Goal: Find specific page/section: Find specific page/section

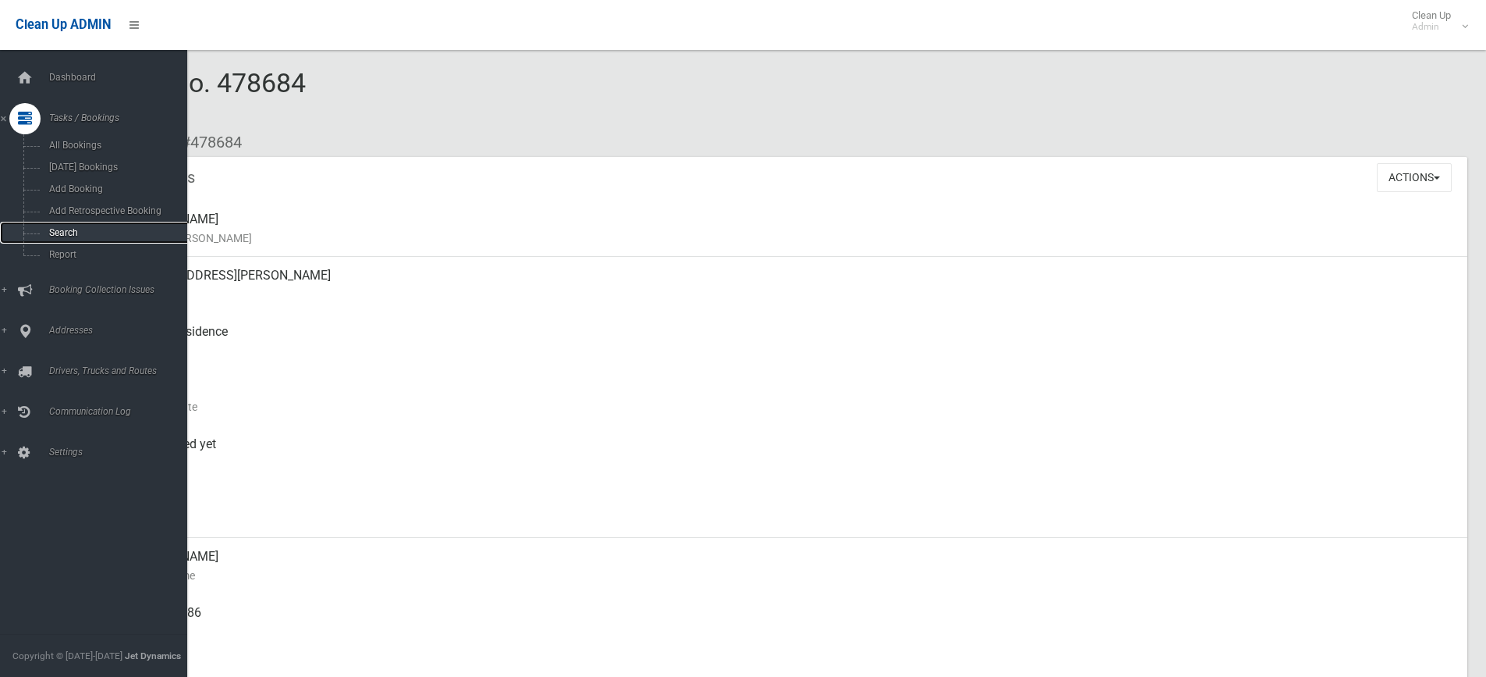
click at [51, 230] on span "Search" at bounding box center [114, 232] width 141 height 11
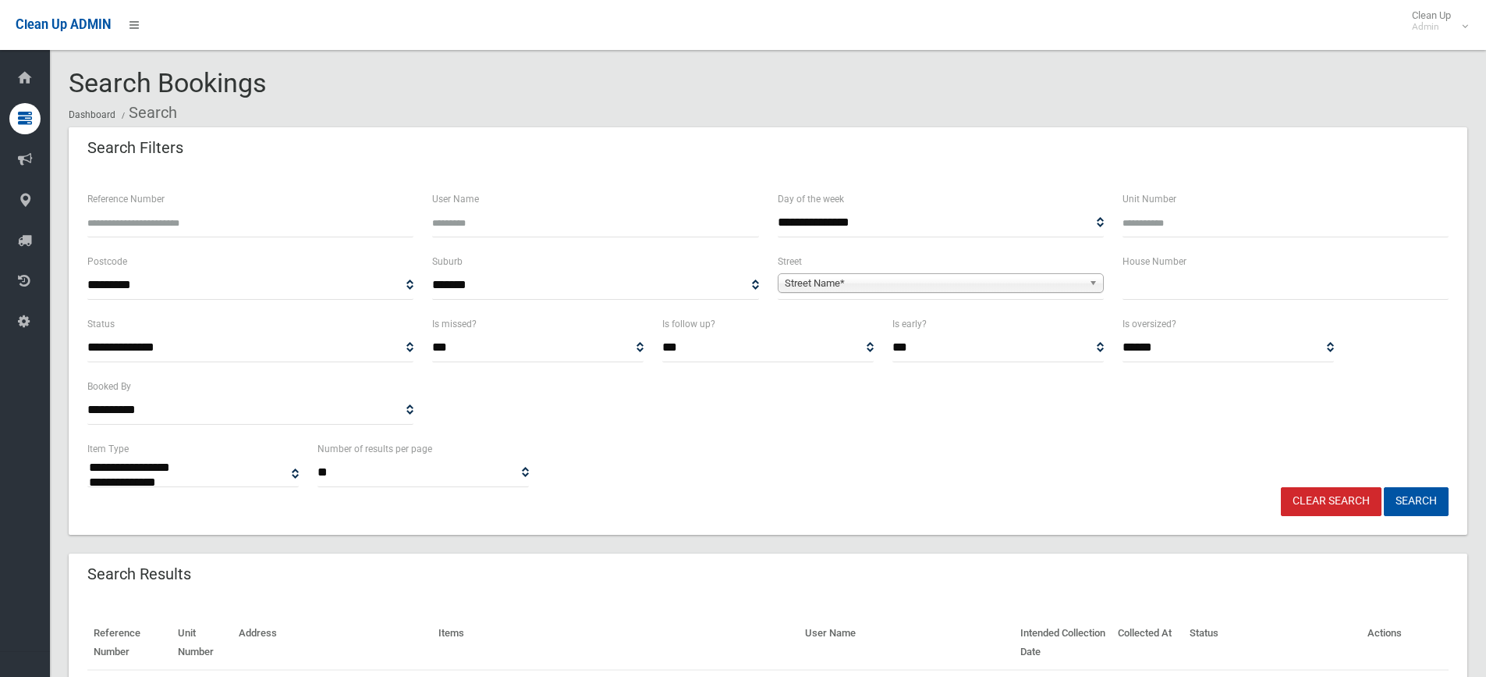
select select
click at [1148, 292] on input "text" at bounding box center [1286, 285] width 326 height 29
type input "***"
click at [945, 281] on span "Street Name*" at bounding box center [934, 283] width 298 height 19
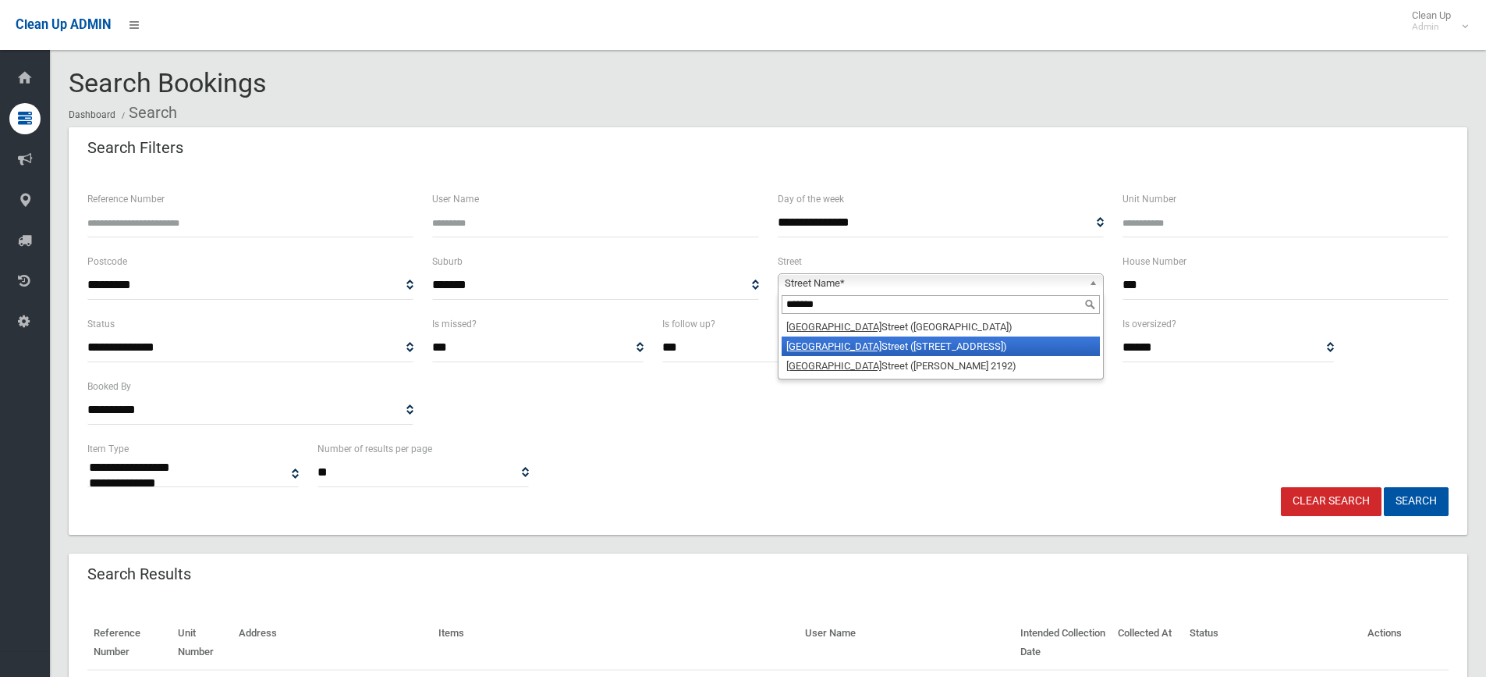
type input "*******"
click at [903, 353] on li "Lakemba Street (WILEY PARK 2195)" at bounding box center [941, 346] width 318 height 20
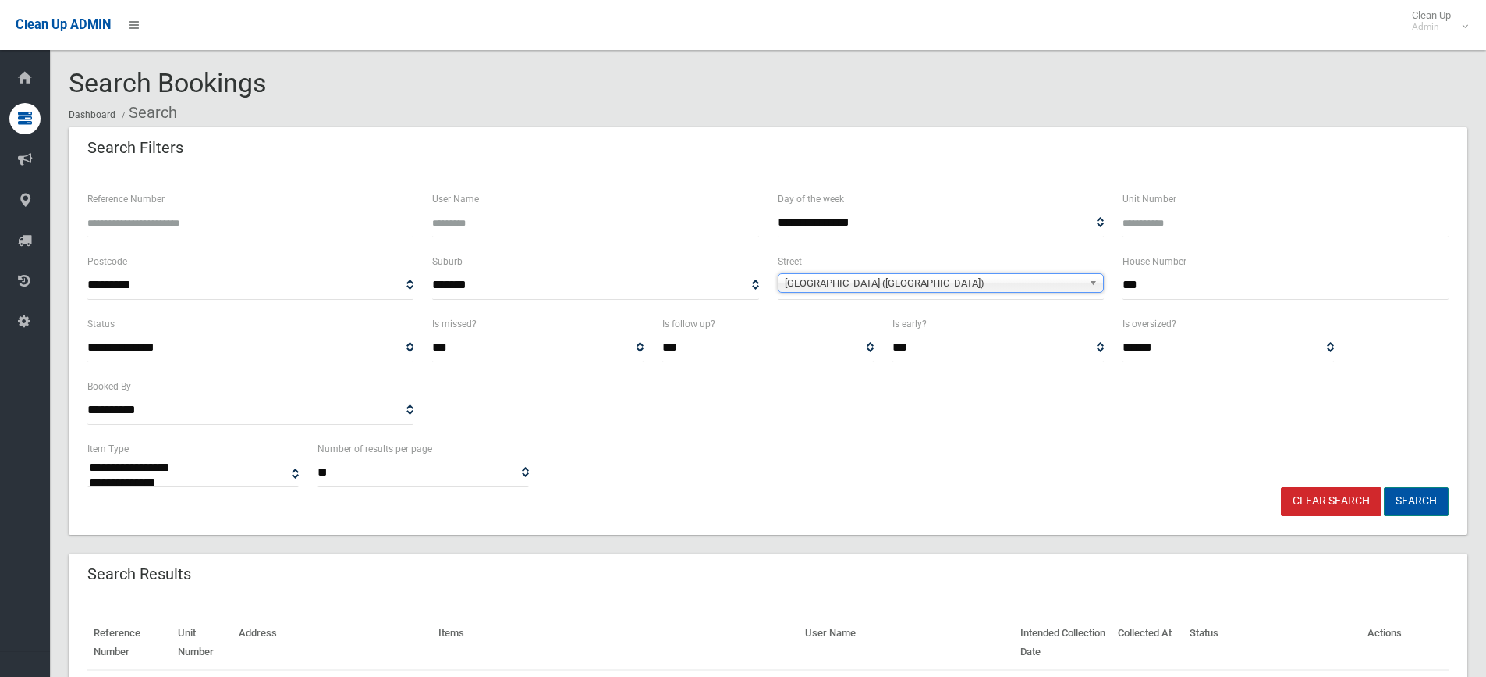
click at [1413, 503] on button "Search" at bounding box center [1416, 501] width 65 height 29
select select
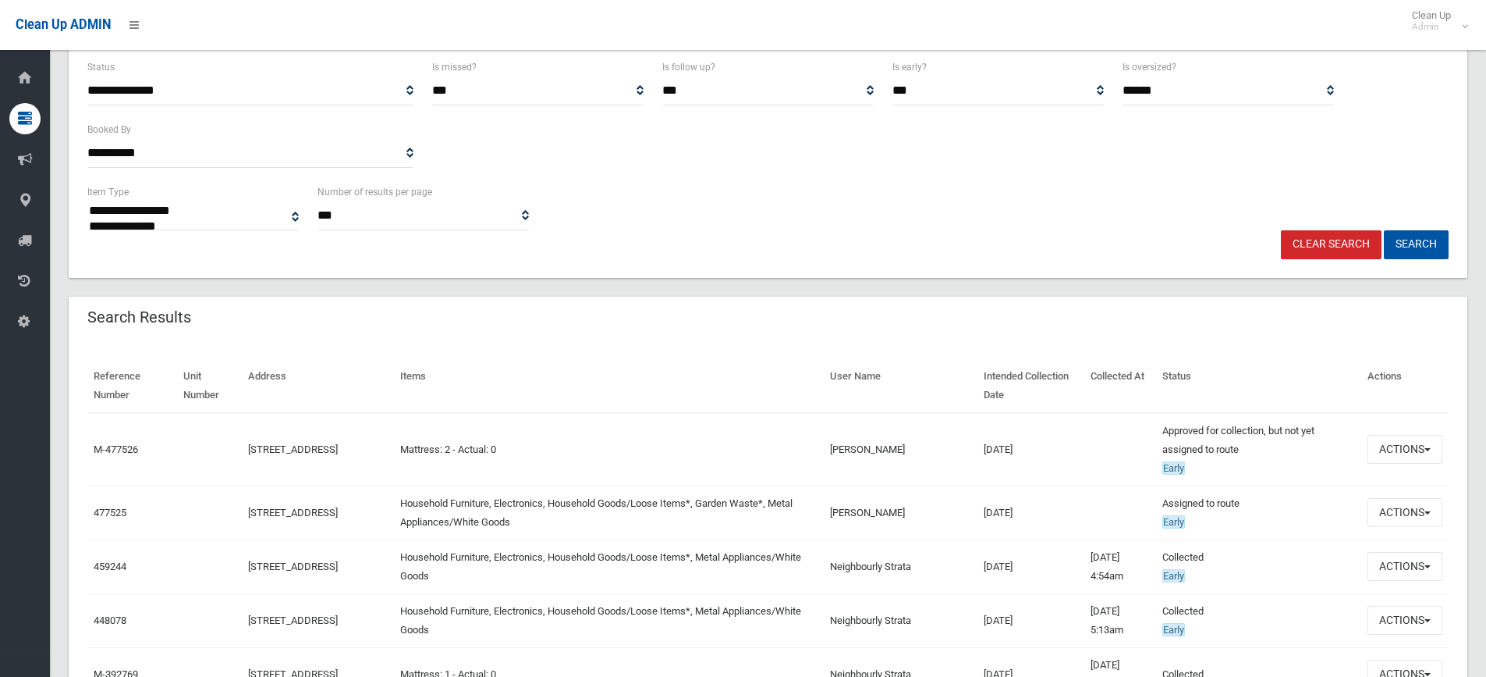
scroll to position [312, 0]
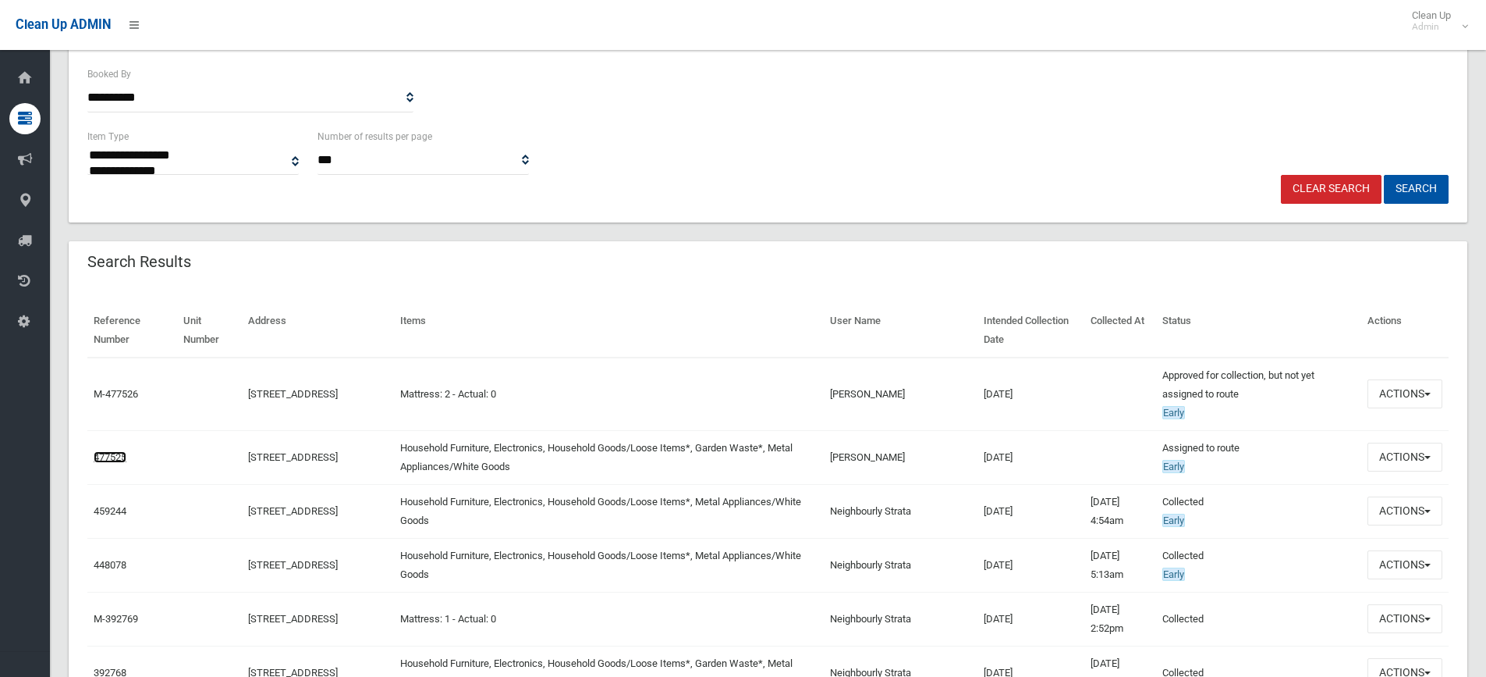
click at [108, 456] on link "477525" at bounding box center [110, 457] width 33 height 12
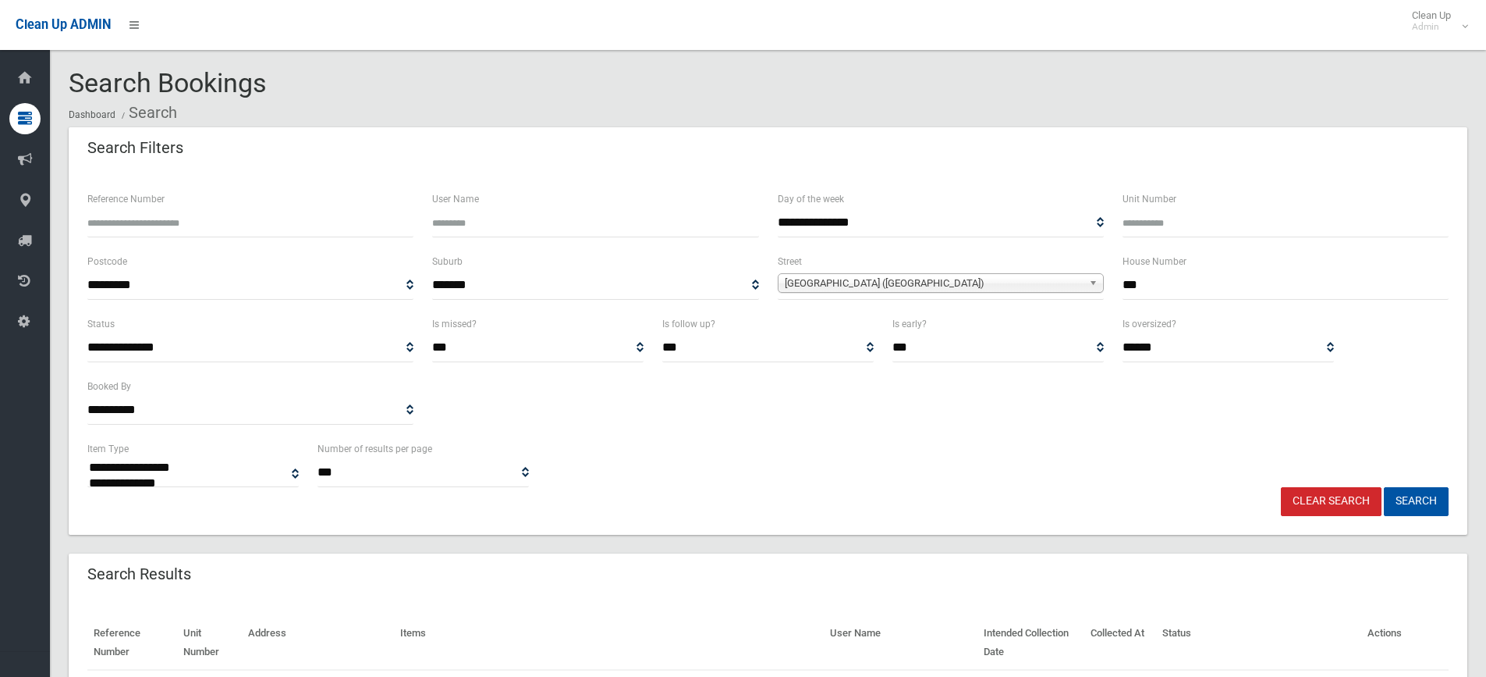
click at [1344, 491] on link "Clear Search" at bounding box center [1331, 501] width 101 height 29
select select
